Goal: Information Seeking & Learning: Learn about a topic

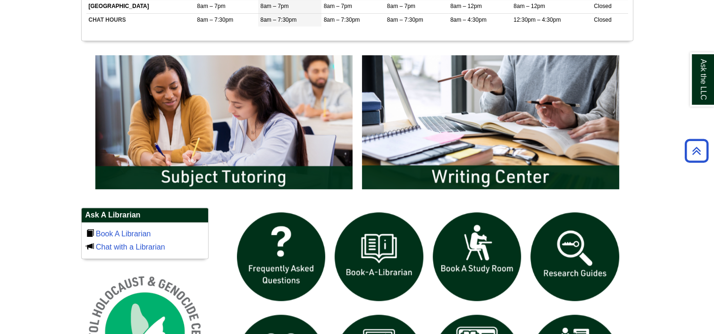
scroll to position [463, 0]
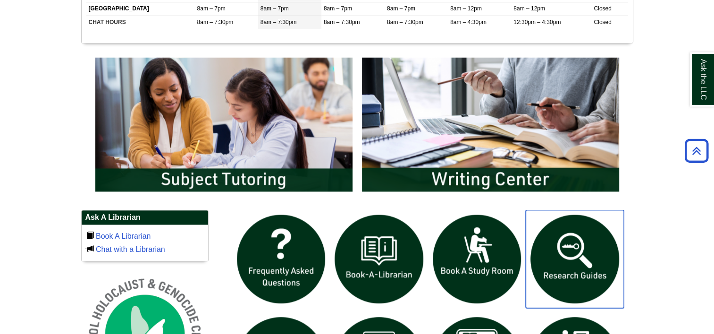
click at [579, 250] on img "slideshow" at bounding box center [574, 259] width 98 height 98
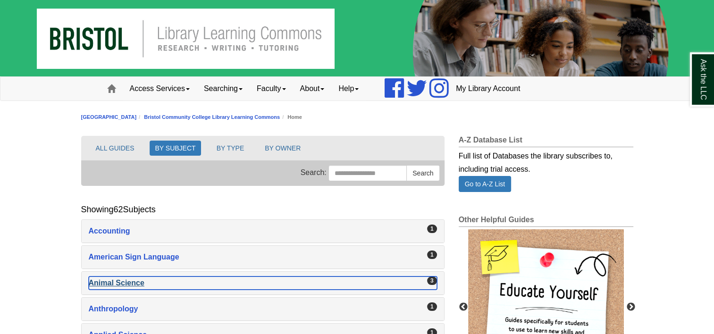
click at [426, 276] on div "Animal Science , 3 guides" at bounding box center [263, 282] width 348 height 13
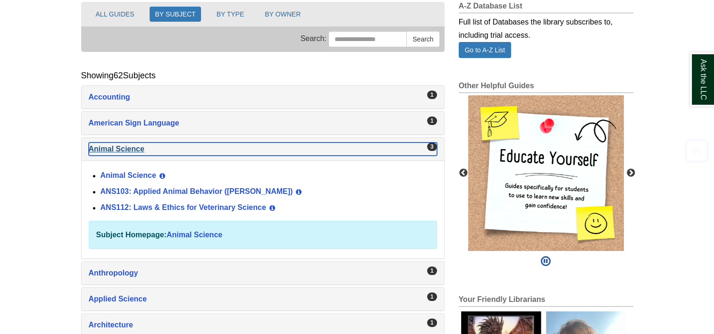
scroll to position [140, 0]
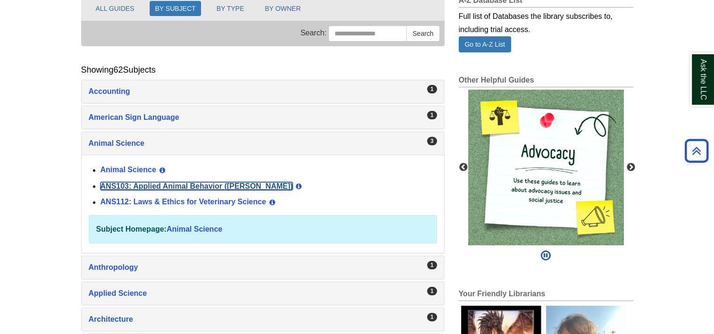
click at [195, 182] on link "ANS103: Applied Animal Behavior ([PERSON_NAME])" at bounding box center [196, 186] width 192 height 8
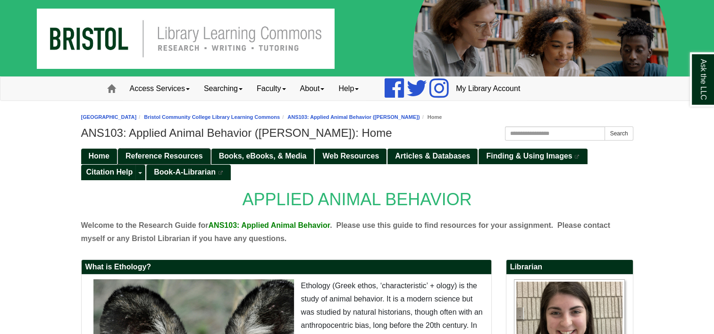
click at [187, 153] on span "Reference Resources" at bounding box center [163, 156] width 77 height 8
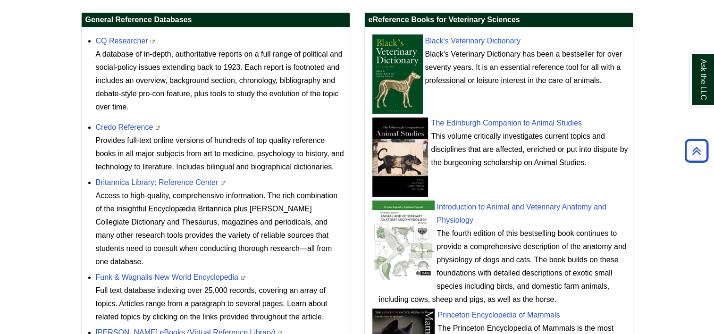
scroll to position [367, 0]
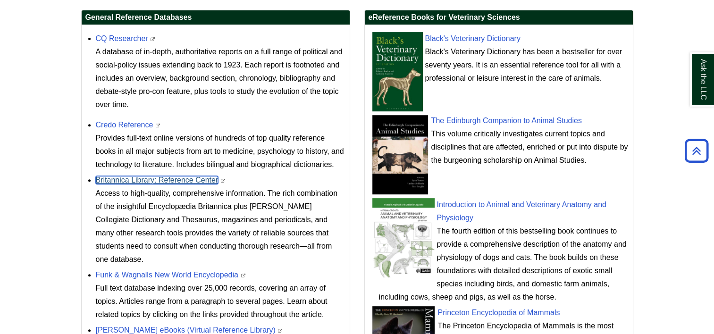
click at [166, 180] on link "Britannica Library: Reference Center" at bounding box center [157, 180] width 123 height 8
